Goal: Task Accomplishment & Management: Manage account settings

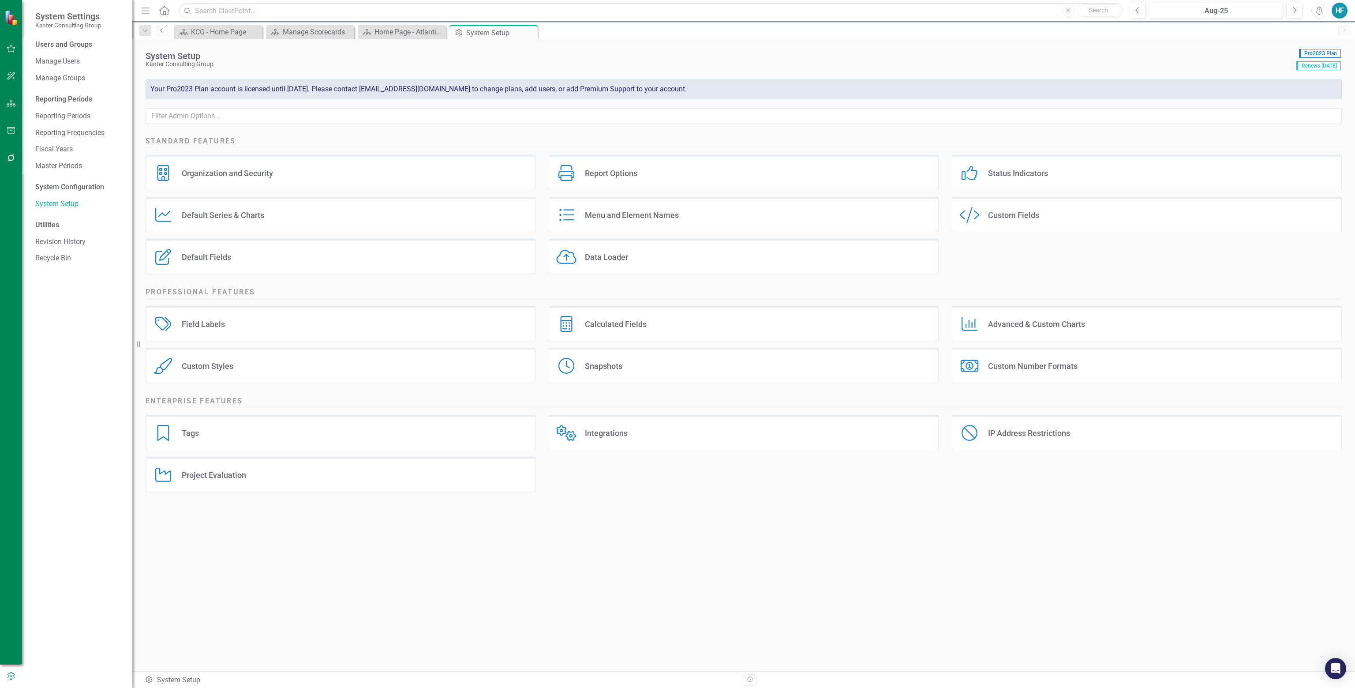
click at [208, 171] on div "Organization and Security" at bounding box center [227, 173] width 91 height 10
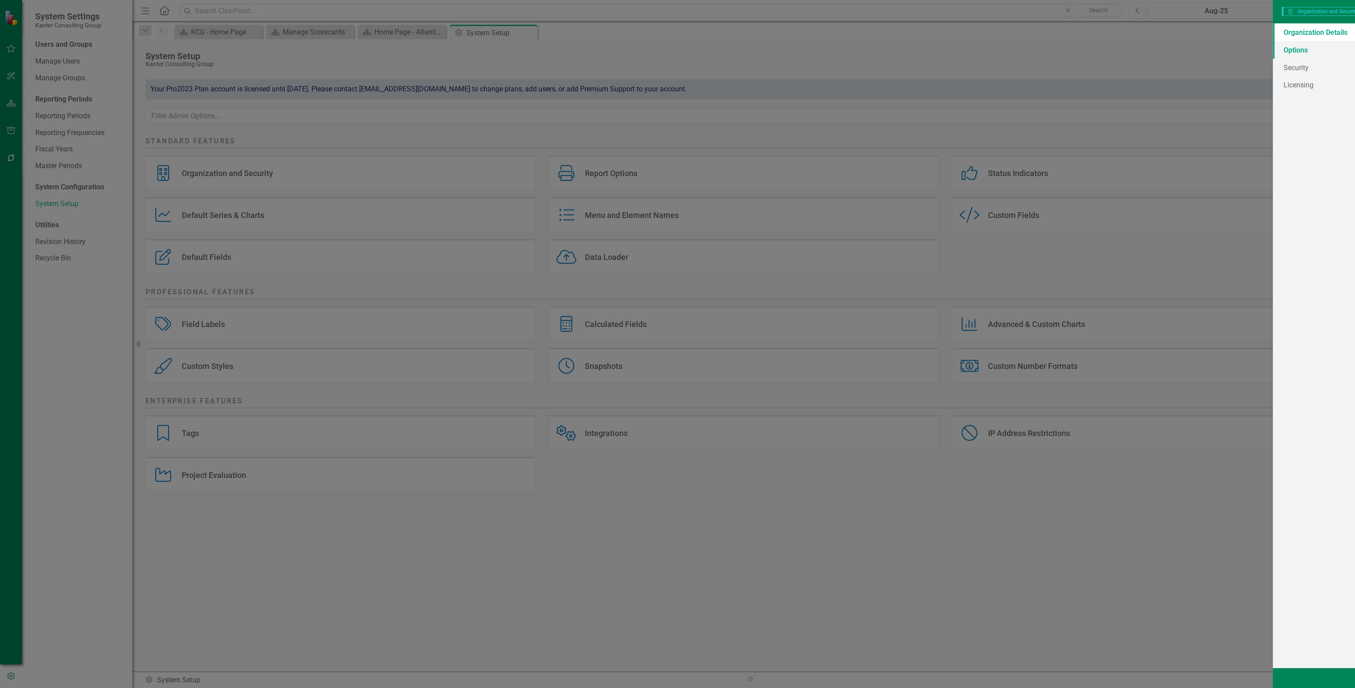
click at [164, 54] on link "Options" at bounding box center [257, 50] width 244 height 18
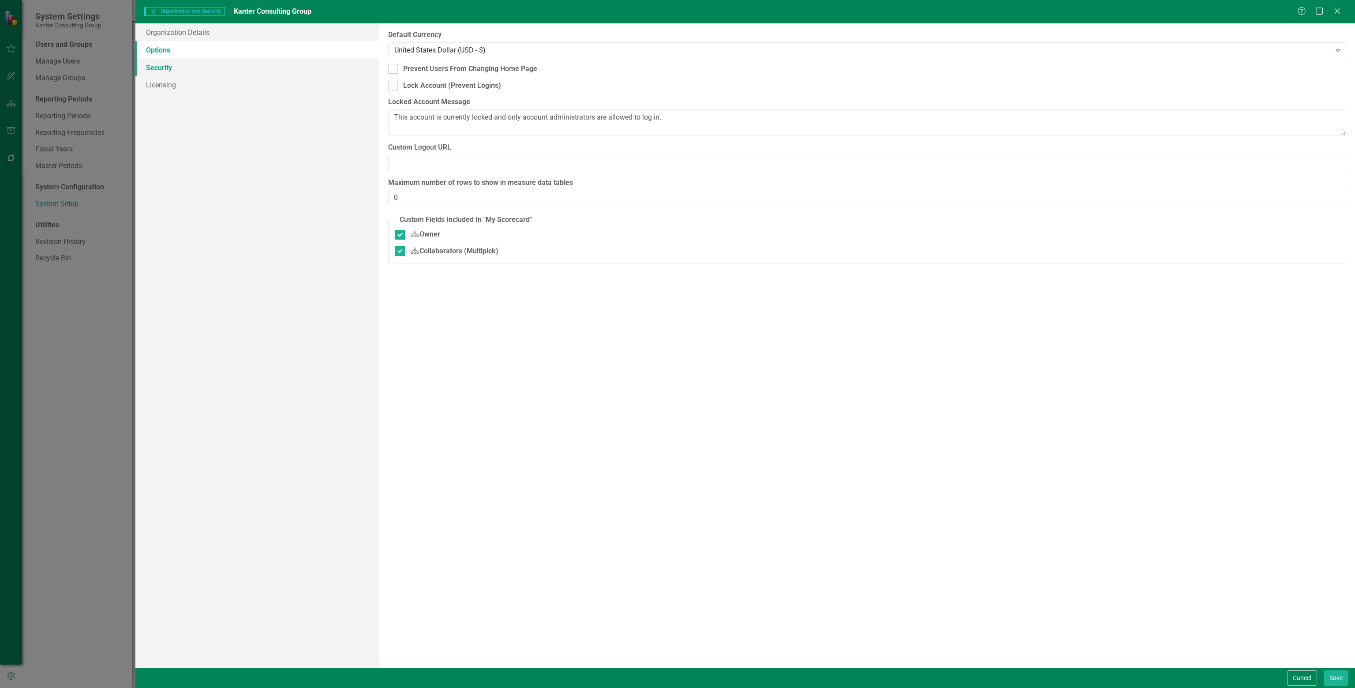
click at [161, 70] on link "Security" at bounding box center [257, 68] width 244 height 18
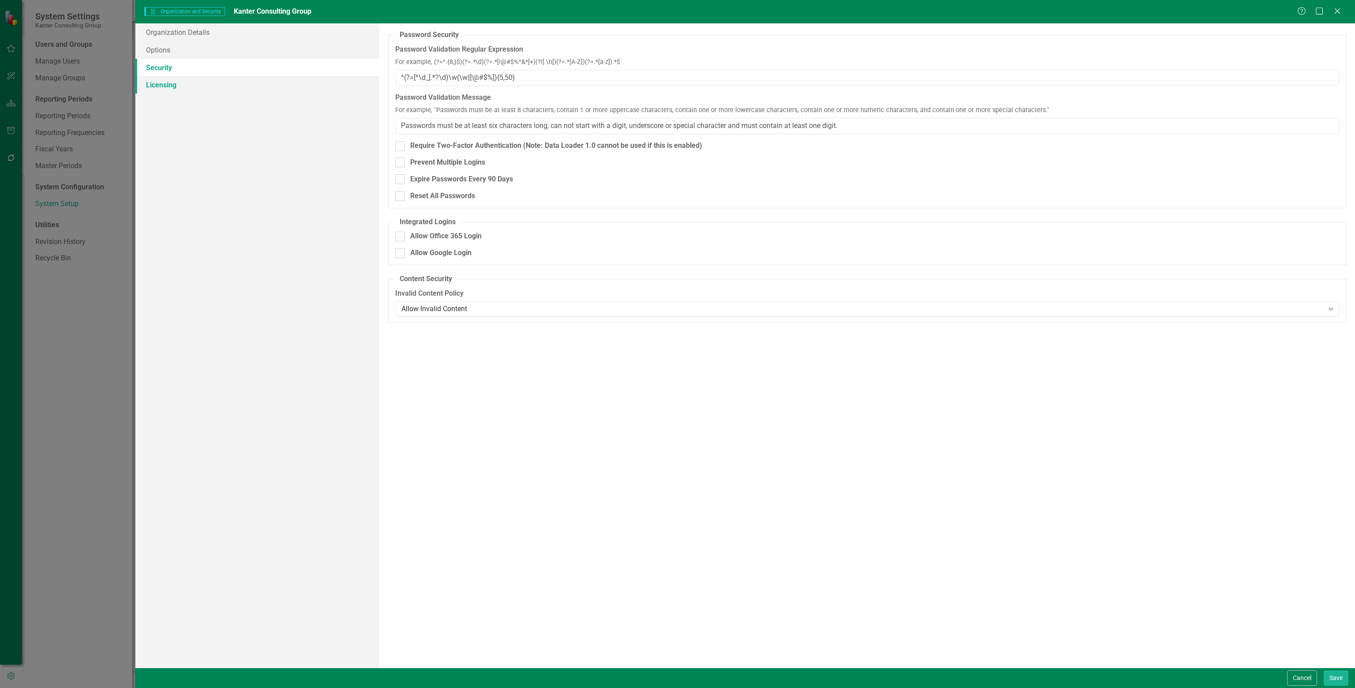
click at [160, 86] on link "Licensing" at bounding box center [257, 85] width 244 height 18
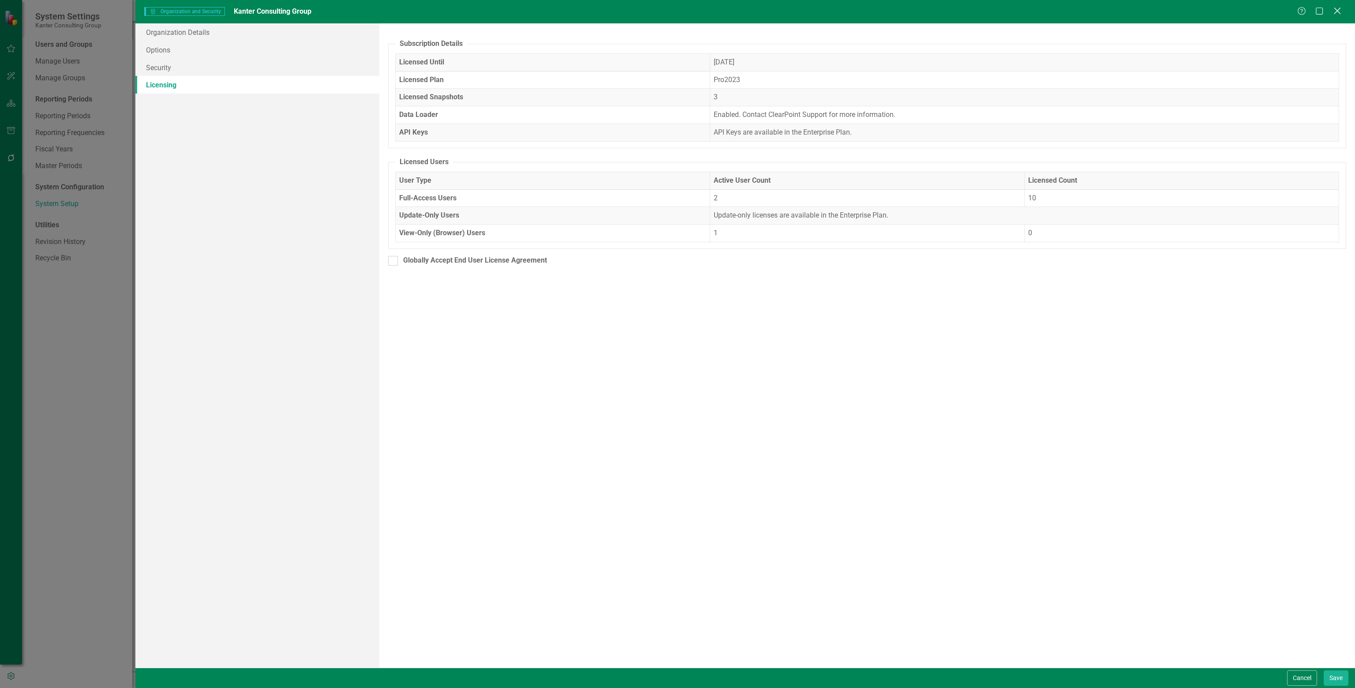
click at [1335, 13] on icon "Close" at bounding box center [1337, 11] width 11 height 8
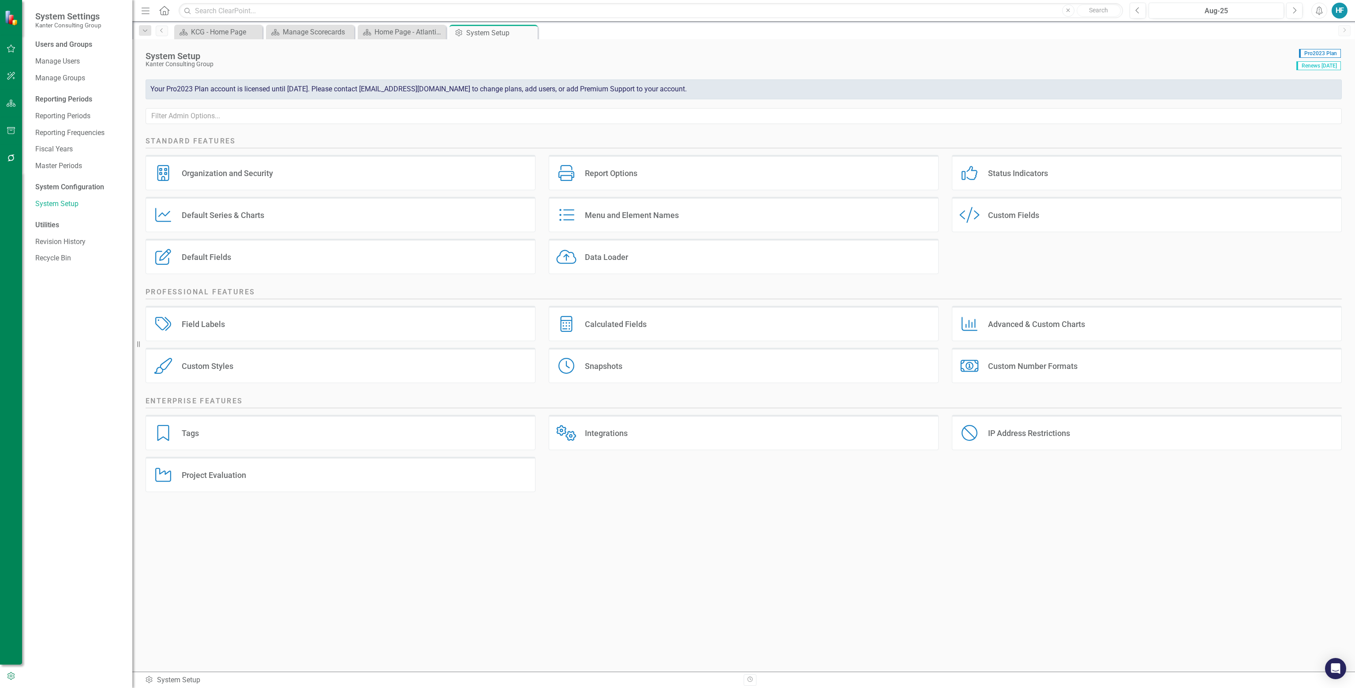
click at [648, 173] on div "Report Options Report Options" at bounding box center [744, 172] width 390 height 35
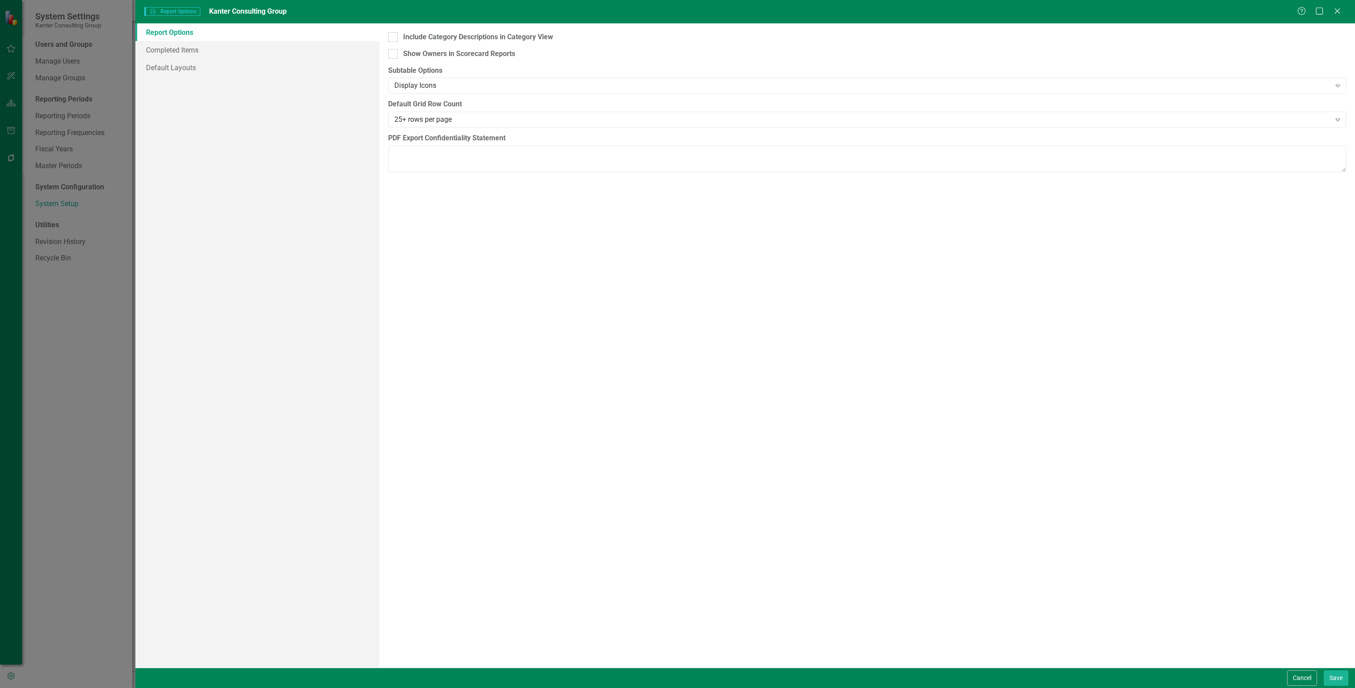
click at [1343, 7] on div "Help Maximize Close" at bounding box center [1321, 12] width 49 height 10
click at [1337, 9] on icon "Close" at bounding box center [1337, 11] width 11 height 8
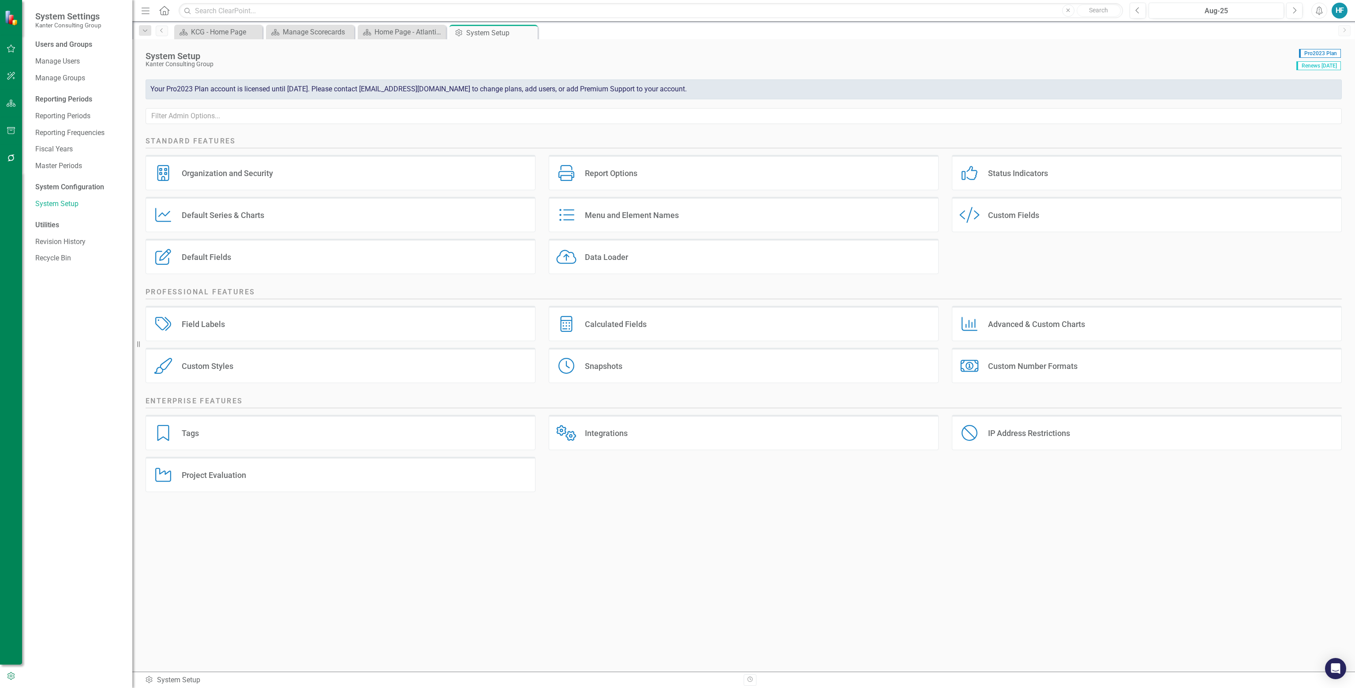
click at [240, 217] on div "Default Series & Charts" at bounding box center [223, 215] width 82 height 10
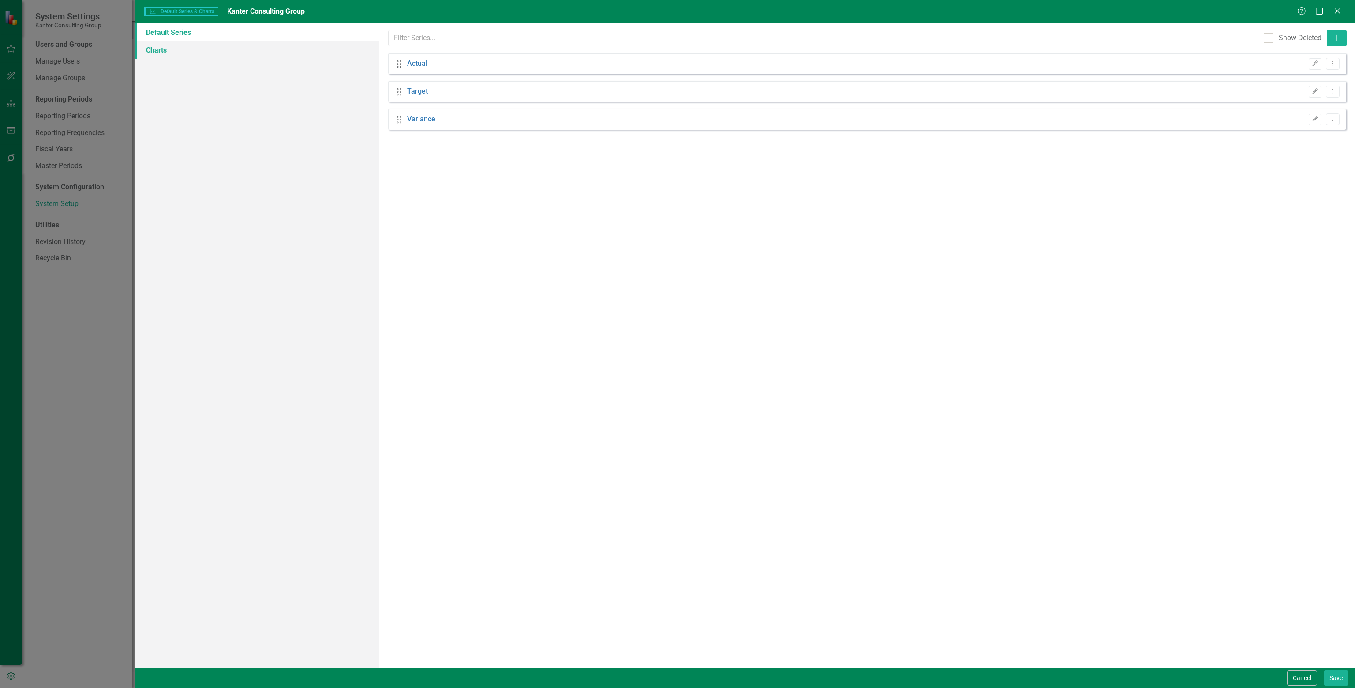
click at [162, 48] on link "Charts" at bounding box center [257, 50] width 244 height 18
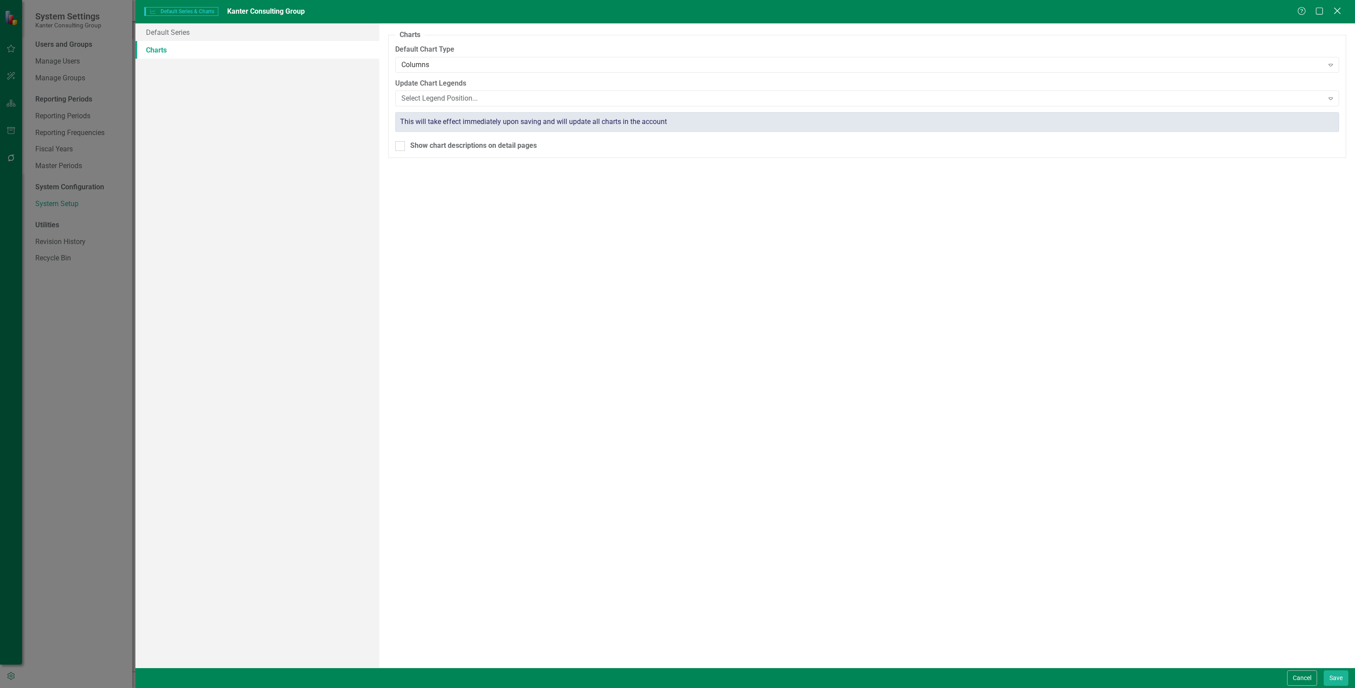
click at [1337, 11] on icon at bounding box center [1337, 10] width 7 height 7
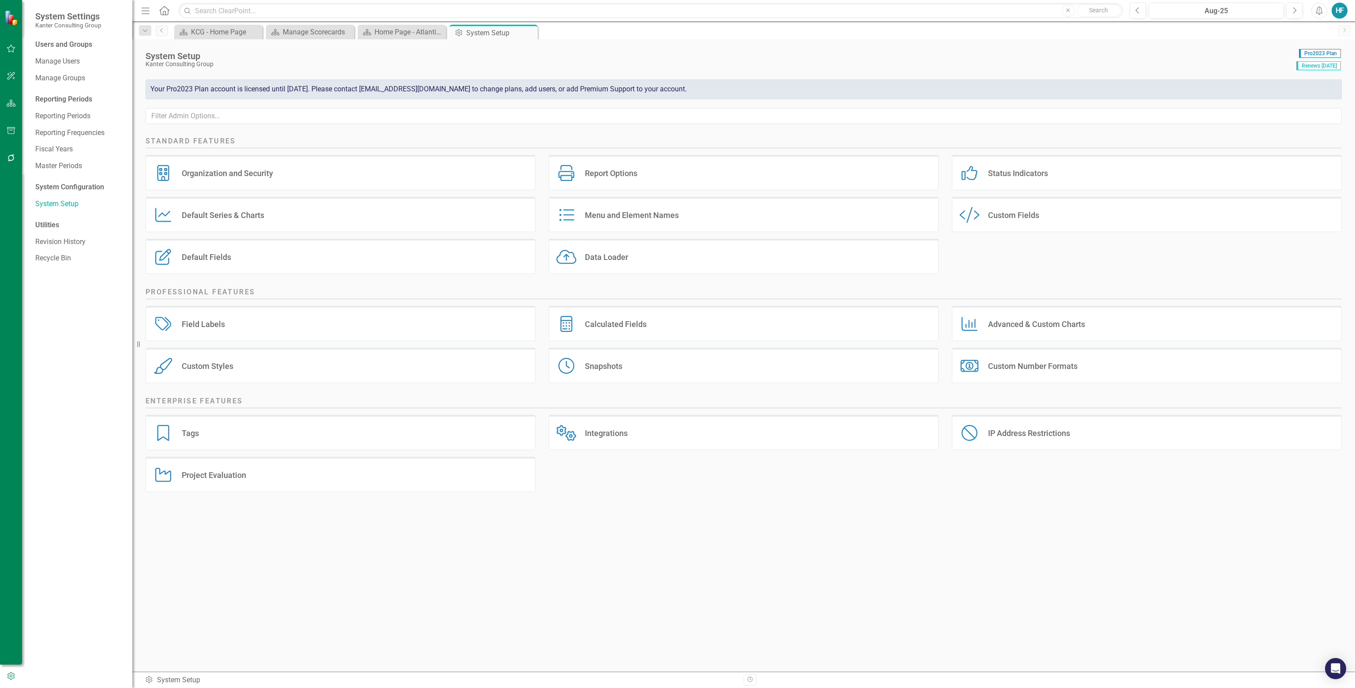
click at [600, 211] on div "Menu and Element Names" at bounding box center [632, 215] width 94 height 10
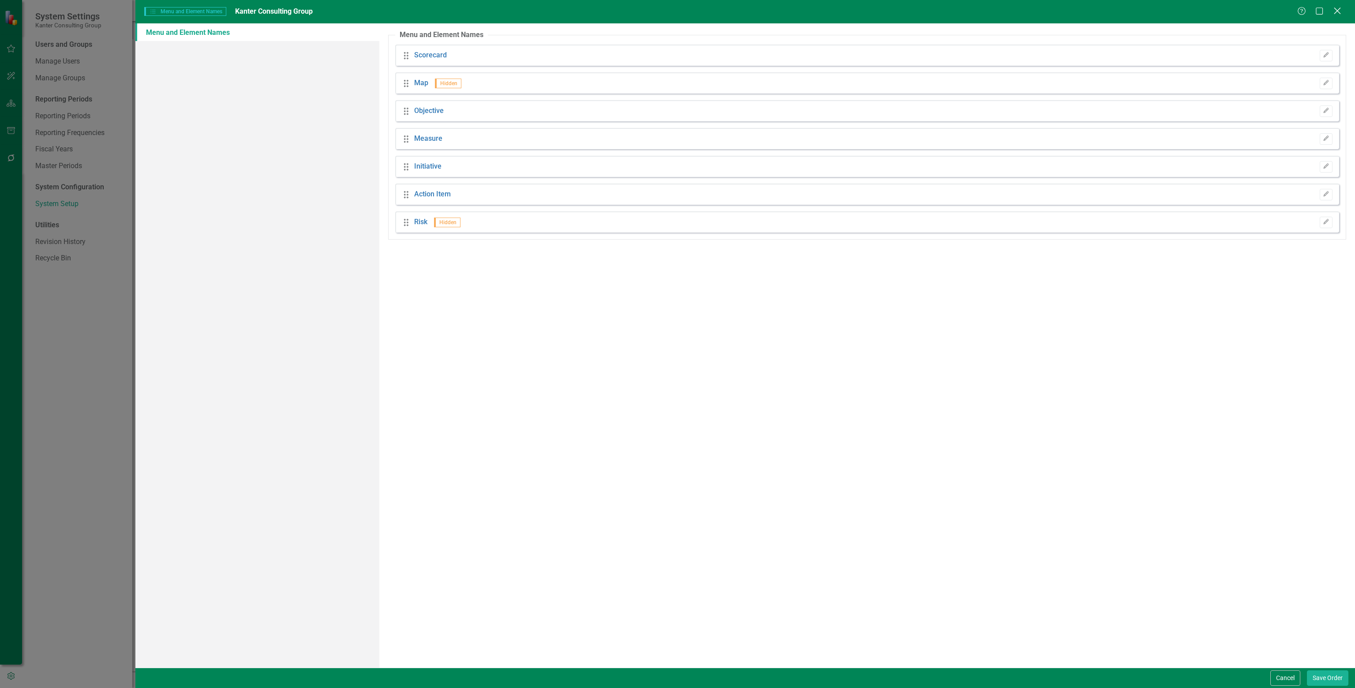
click at [1333, 14] on icon "Close" at bounding box center [1337, 11] width 11 height 8
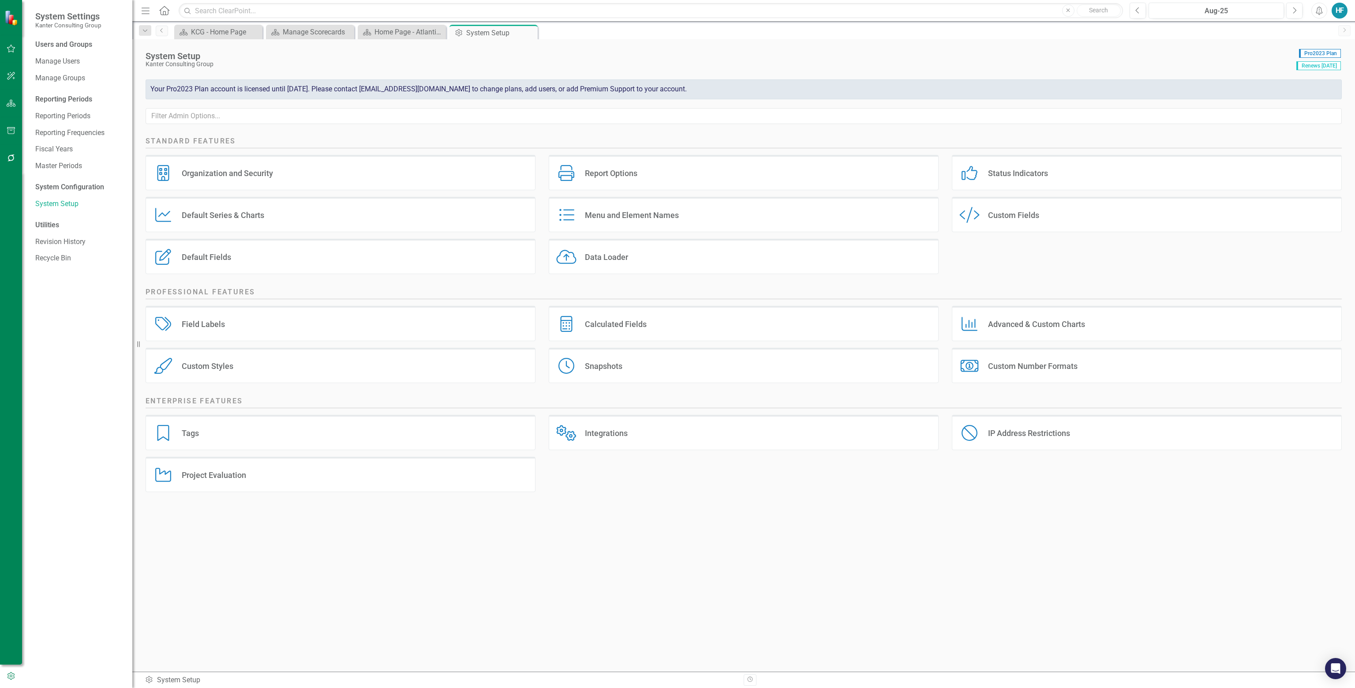
click at [995, 216] on div "Custom Fields" at bounding box center [1013, 215] width 51 height 10
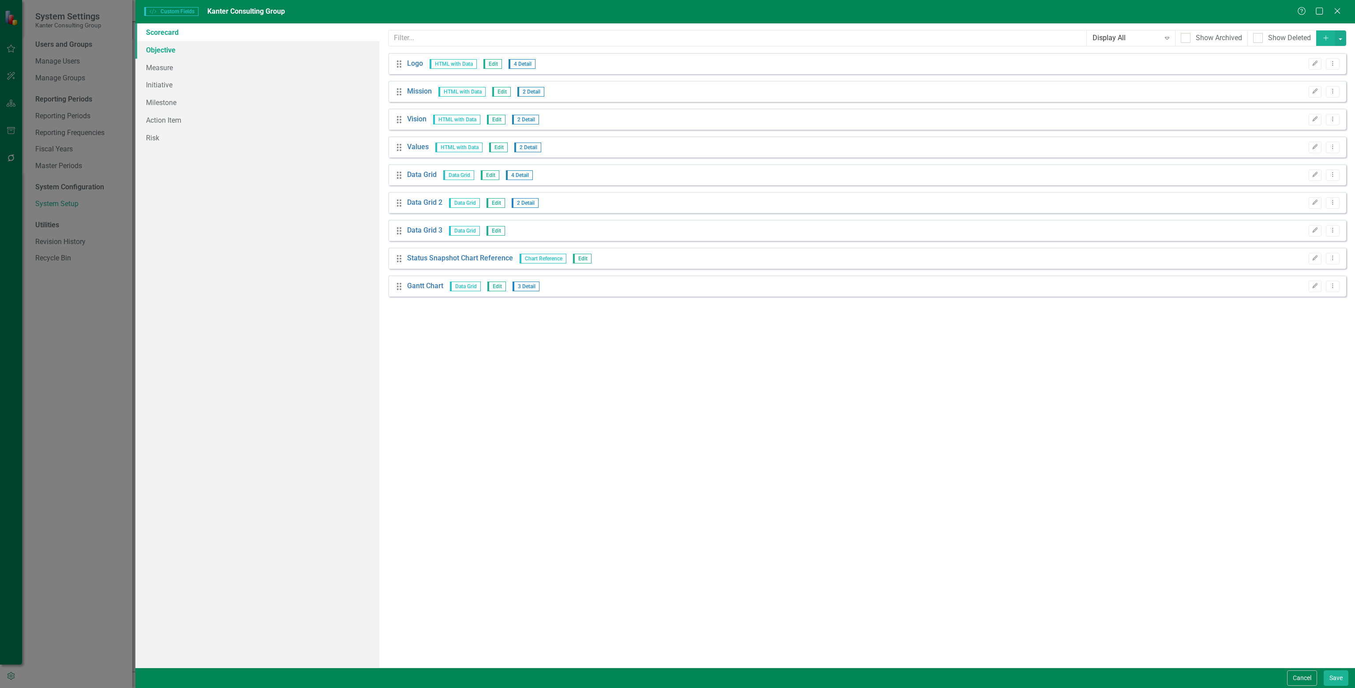
click at [164, 48] on link "Objective" at bounding box center [257, 50] width 244 height 18
click at [1337, 11] on icon at bounding box center [1337, 10] width 7 height 7
